Goal: Communication & Community: Answer question/provide support

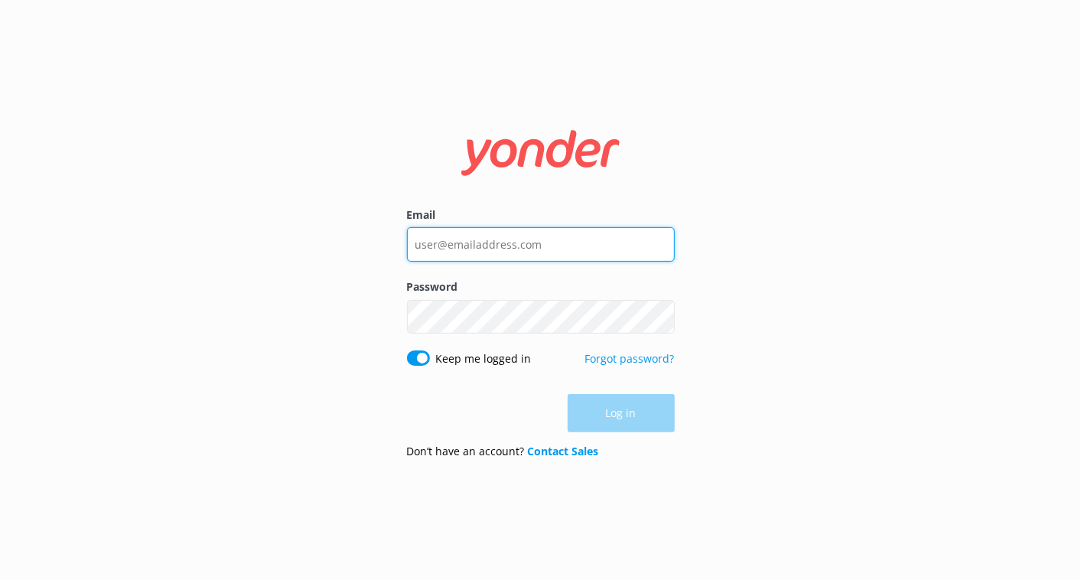
type input "[PERSON_NAME][EMAIL_ADDRESS][PERSON_NAME][DOMAIN_NAME]"
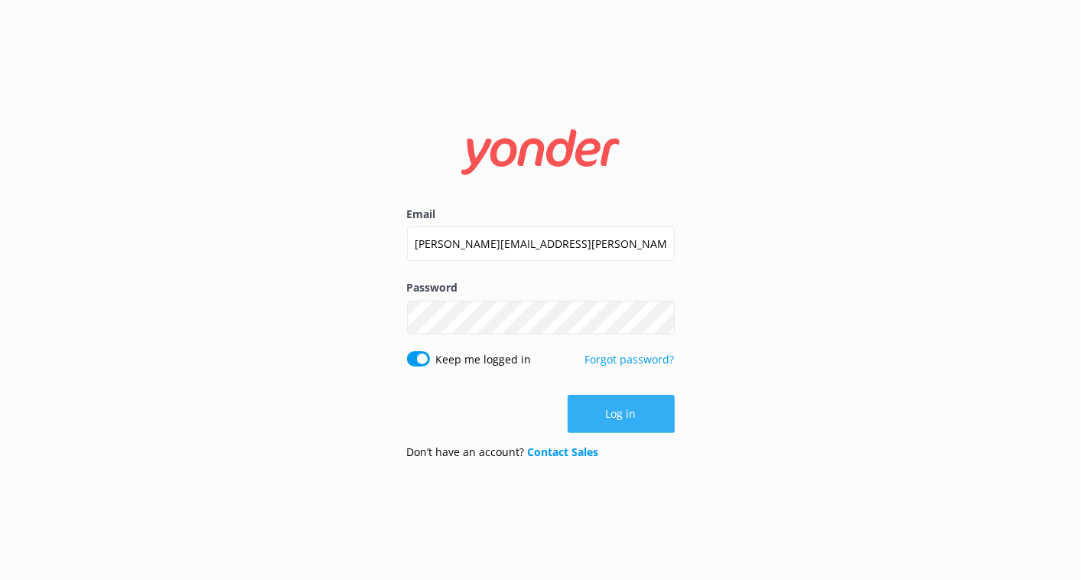
click at [600, 401] on div "Log in" at bounding box center [541, 414] width 268 height 38
click at [600, 401] on button "Log in" at bounding box center [621, 414] width 107 height 38
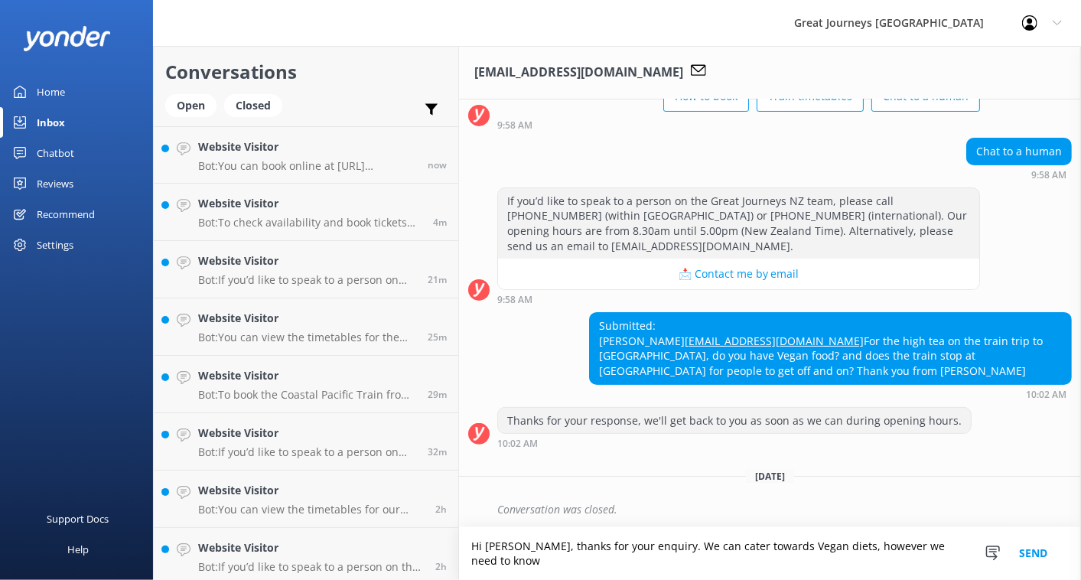
scroll to position [130, 0]
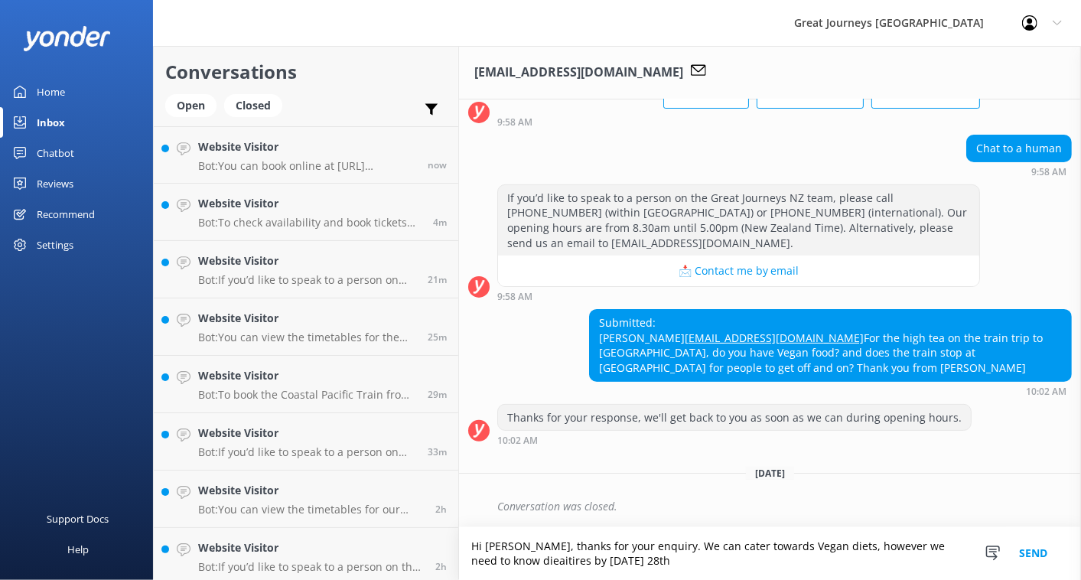
drag, startPoint x: 552, startPoint y: 532, endPoint x: 520, endPoint y: 555, distance: 39.3
click at [520, 555] on textarea "Hi Heather, thanks for your enquiry. We can cater towards Vegan diets, however …" at bounding box center [770, 553] width 622 height 53
click at [535, 562] on textarea "Hi Heather, thanks for your enquiry. We can cater towards Vegan diets, however …" at bounding box center [770, 553] width 622 height 53
click at [539, 560] on textarea "Hi Heather, thanks for your enquiry. We can cater towards Vegan diets, however …" at bounding box center [770, 553] width 622 height 53
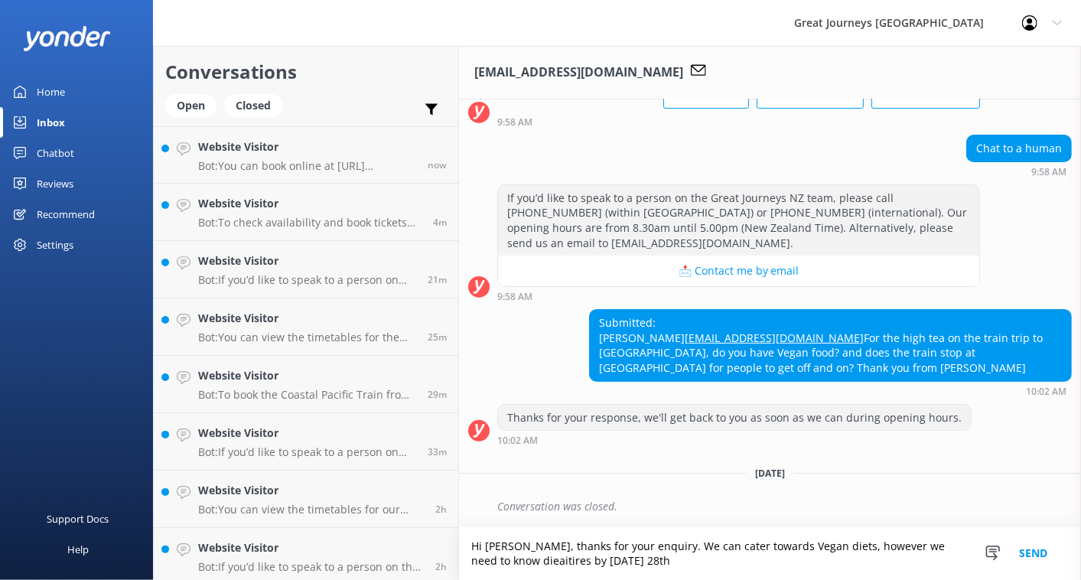
click at [524, 560] on textarea "Hi Heather, thanks for your enquiry. We can cater towards Vegan diets, however …" at bounding box center [770, 553] width 622 height 53
drag, startPoint x: 524, startPoint y: 560, endPoint x: 516, endPoint y: 565, distance: 9.3
click at [516, 565] on textarea "Hi Heather, thanks for your enquiry. We can cater towards Vegan diets, however …" at bounding box center [770, 553] width 622 height 53
click at [526, 560] on textarea "Hi Heather, thanks for your enquiry. We can cater towards Vegan diets, however …" at bounding box center [770, 553] width 622 height 53
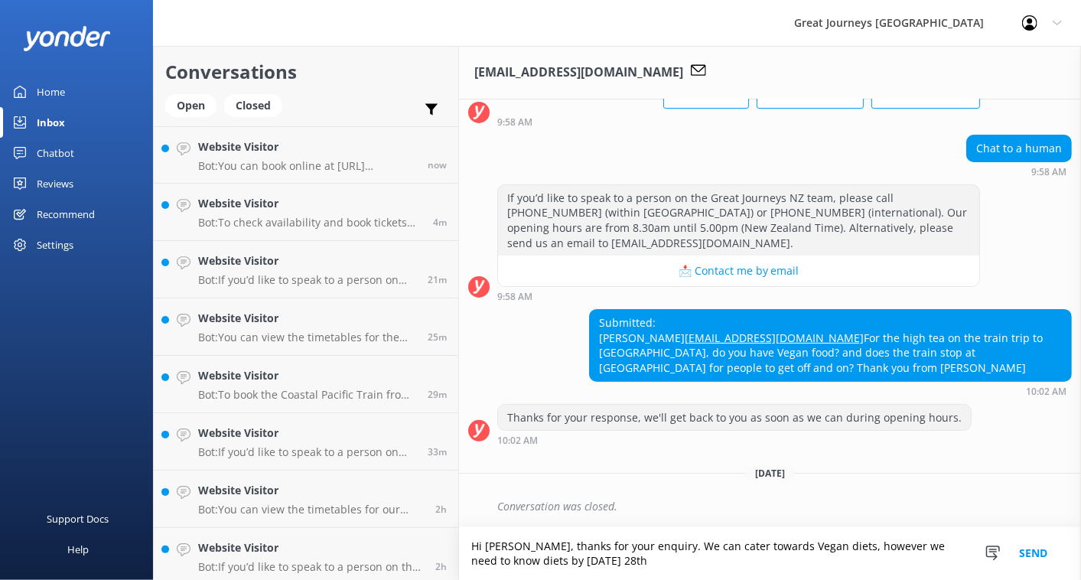
click at [653, 558] on textarea "Hi Heather, thanks for your enquiry. We can cater towards Vegan diets, however …" at bounding box center [770, 553] width 622 height 53
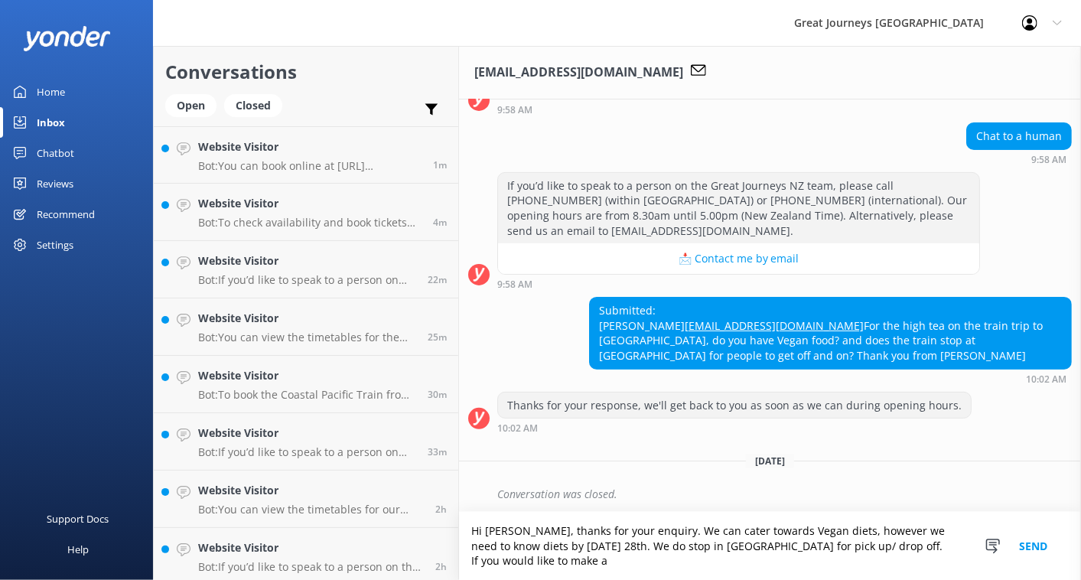
scroll to position [145, 0]
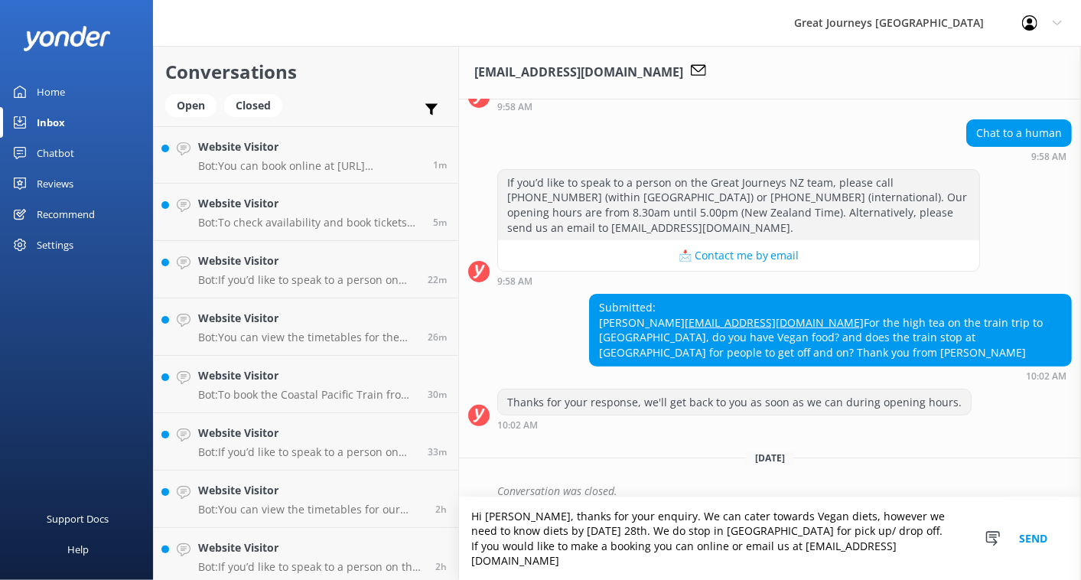
click at [633, 545] on textarea "Hi Heather, thanks for your enquiry. We can cater towards Vegan diets, however …" at bounding box center [770, 538] width 622 height 83
click at [876, 559] on textarea "Hi Heather, thanks for your enquiry. We can cater towards Vegan diets, however …" at bounding box center [770, 538] width 622 height 83
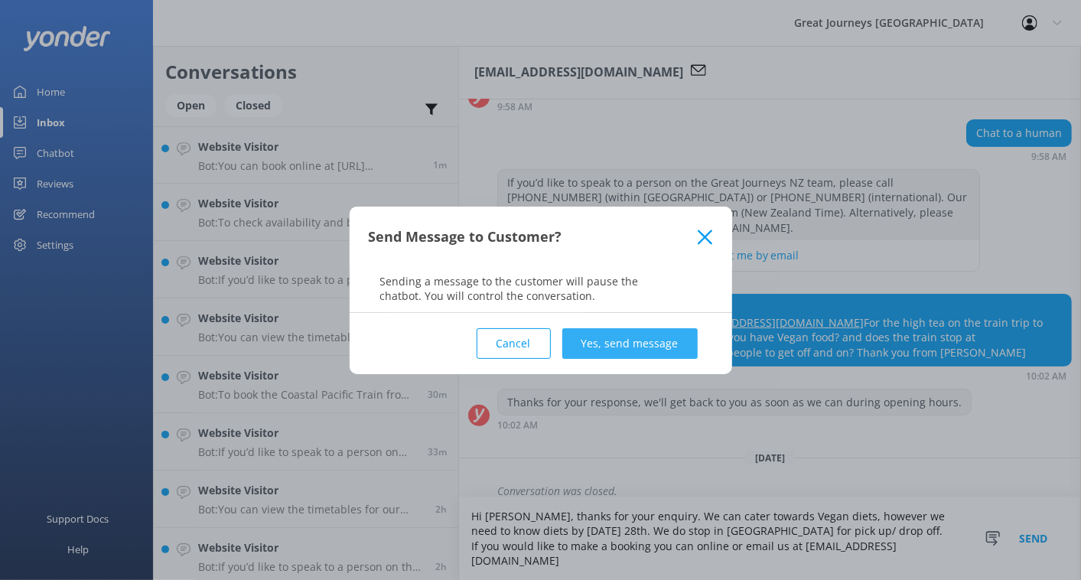
type textarea "Hi Heather, thanks for your enquiry. We can cater towards Vegan diets, however …"
click at [640, 357] on button "Yes, send message" at bounding box center [629, 343] width 135 height 31
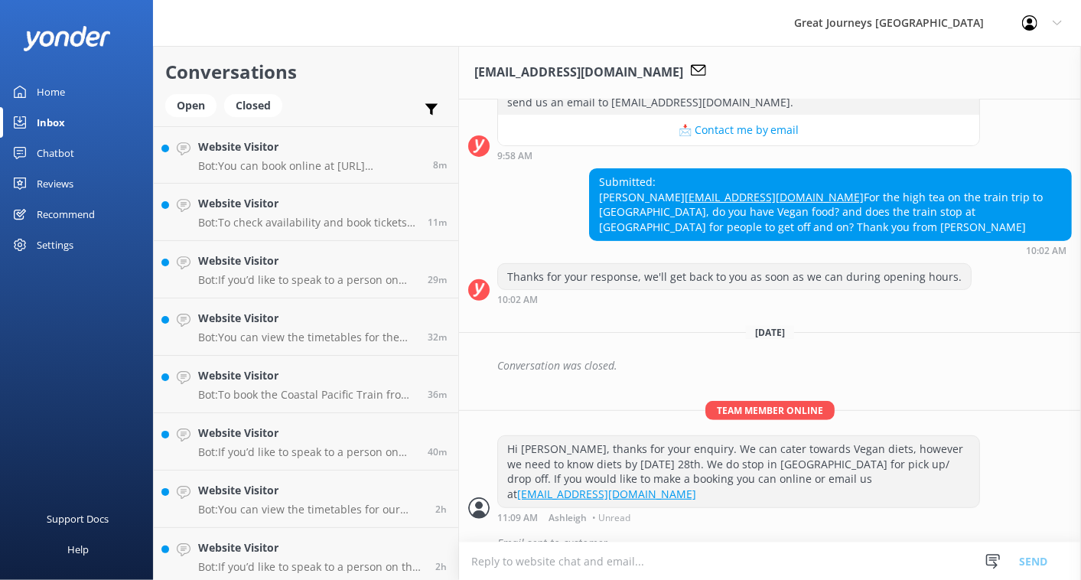
scroll to position [292, 0]
